Goal: Book appointment/travel/reservation

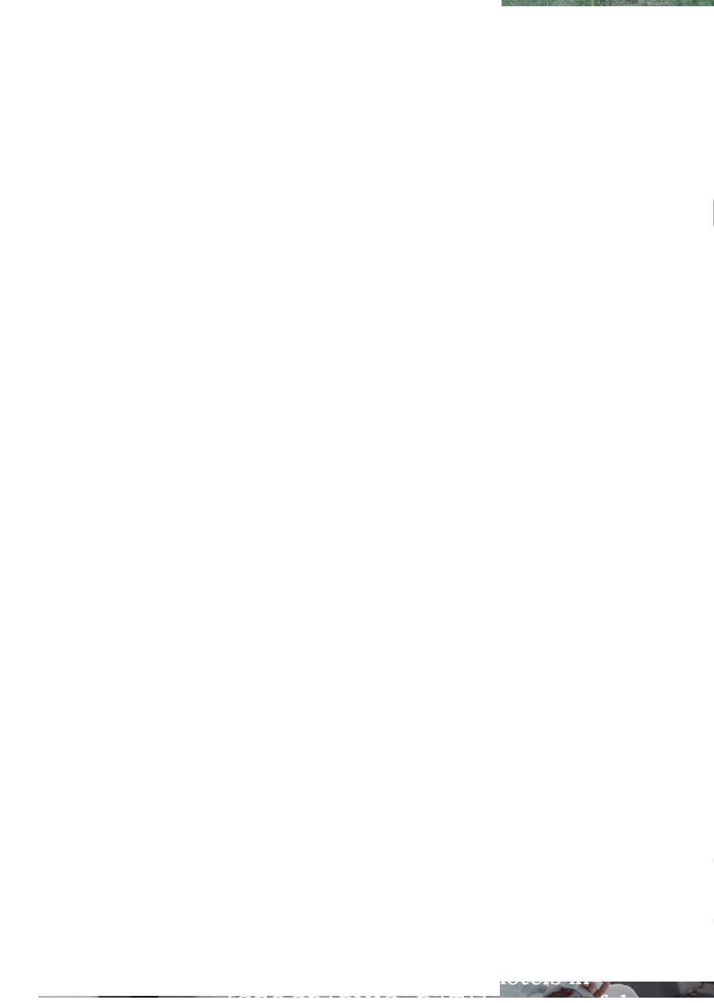
scroll to position [3768, 0]
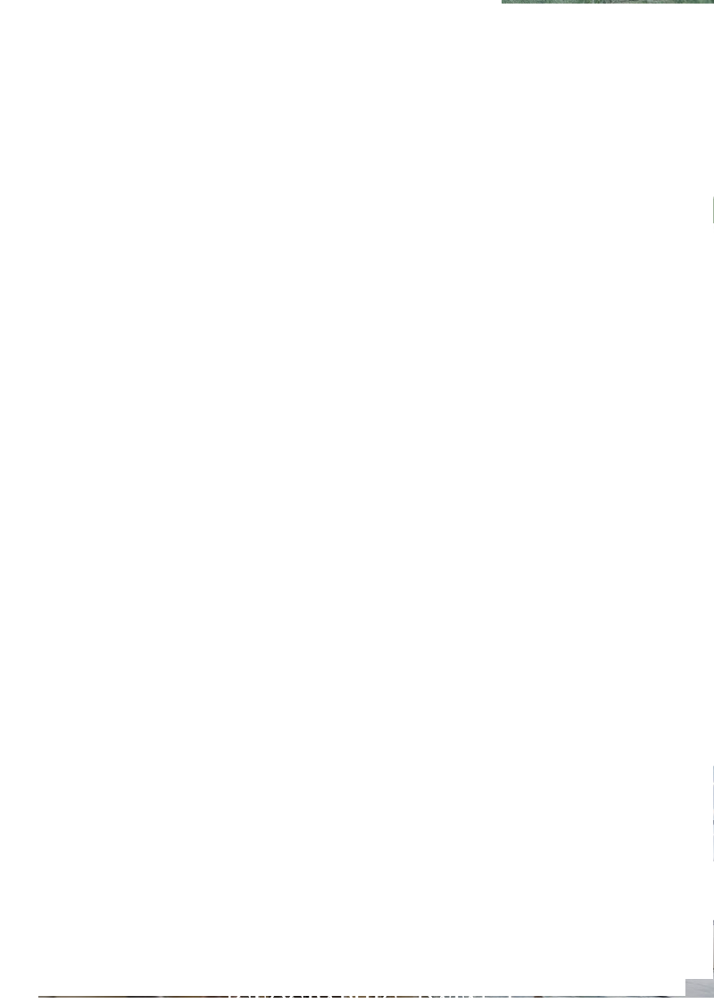
click at [586, 423] on h4 "Familienalm & Almchalets Taser Alm" at bounding box center [522, 446] width 277 height 47
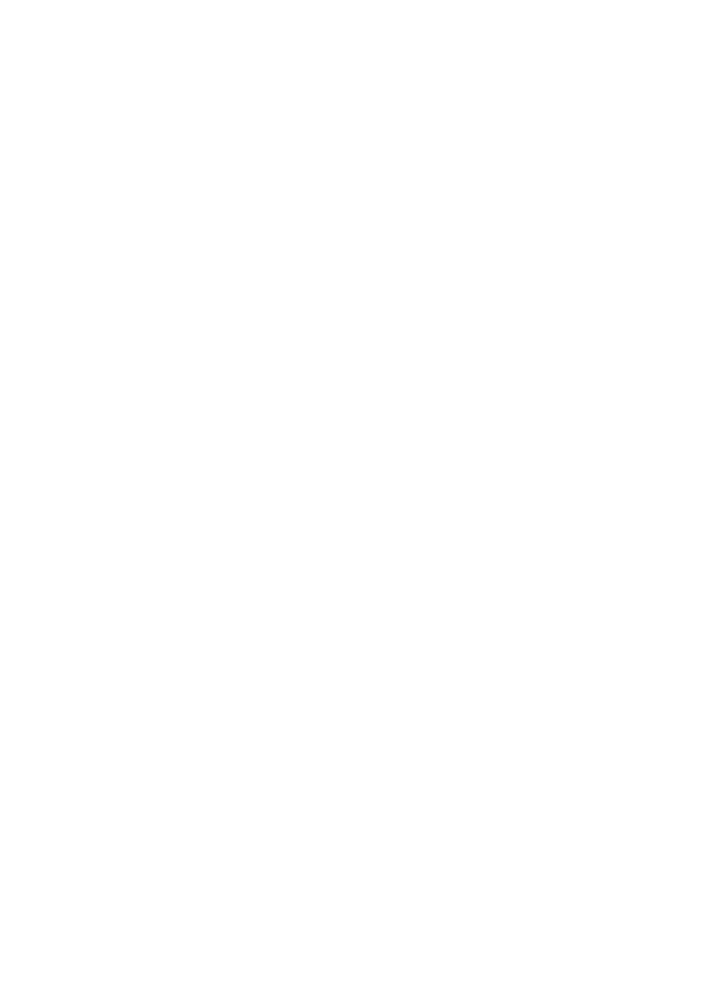
scroll to position [720, 0]
